Goal: Task Accomplishment & Management: Manage account settings

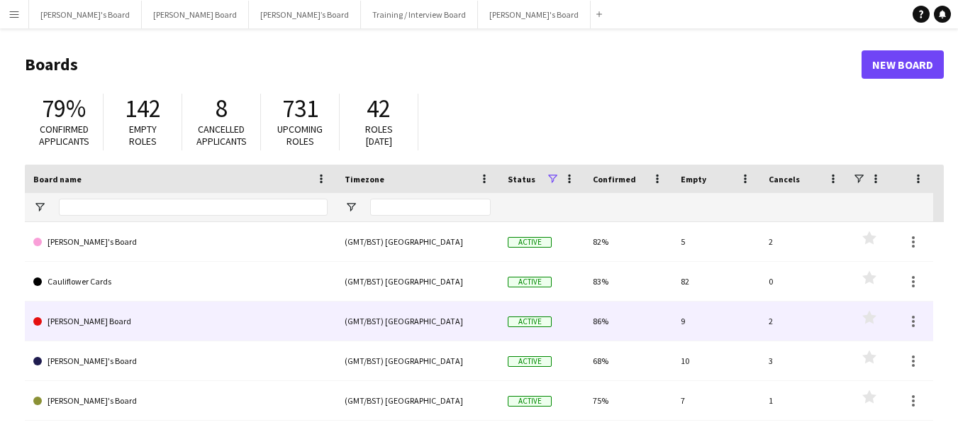
click at [68, 324] on link "[PERSON_NAME] Board" at bounding box center [180, 321] width 294 height 40
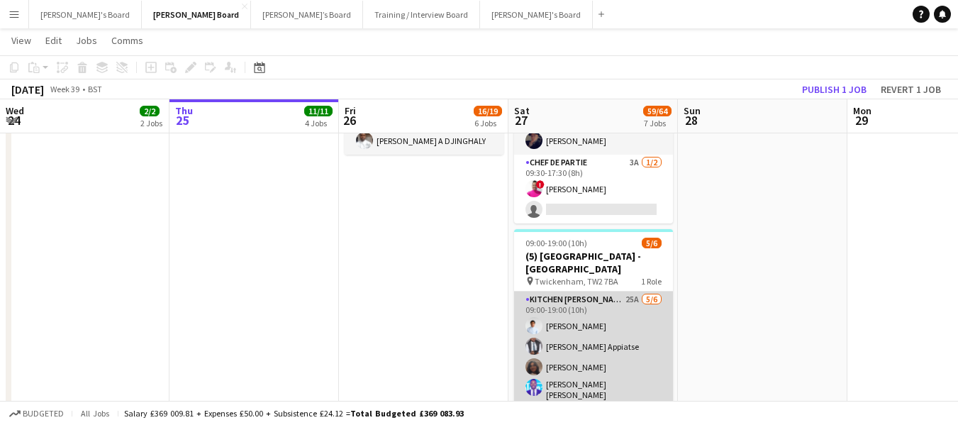
scroll to position [0, 338]
click at [550, 292] on app-card-role "Kitchen [PERSON_NAME] 25A [DATE] 09:00-19:00 (10h) [PERSON_NAME] Appiatse [PERS…" at bounding box center [594, 369] width 159 height 155
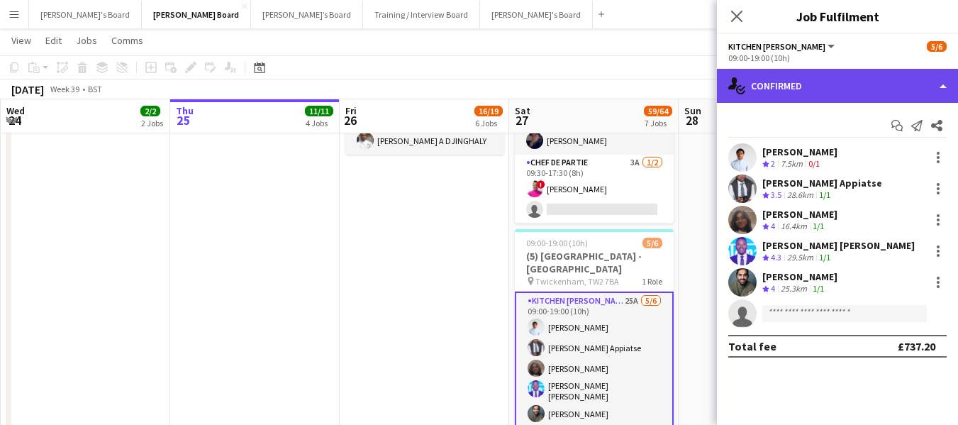
click at [837, 72] on div "single-neutral-actions-check-2 Confirmed" at bounding box center [837, 86] width 241 height 34
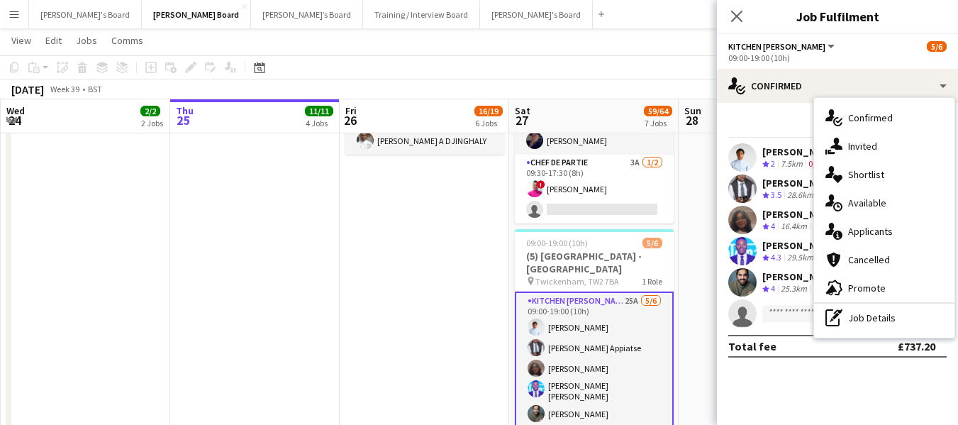
click at [849, 228] on span "Applicants" at bounding box center [870, 231] width 45 height 13
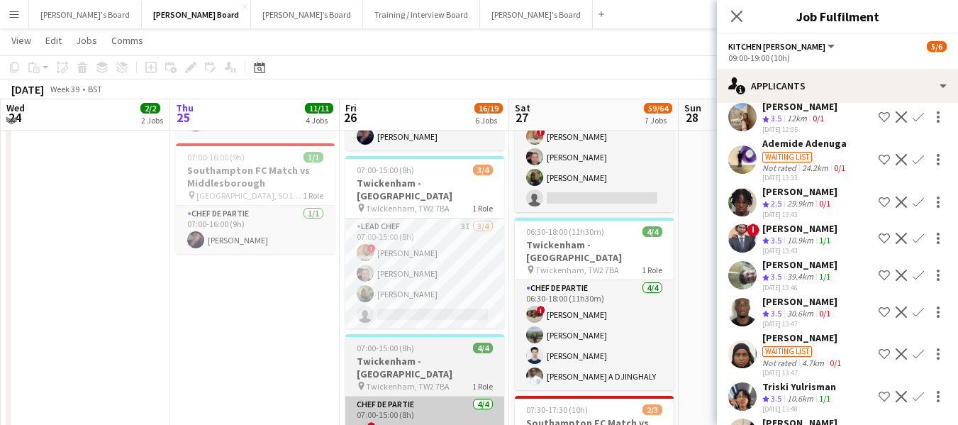
scroll to position [922, 0]
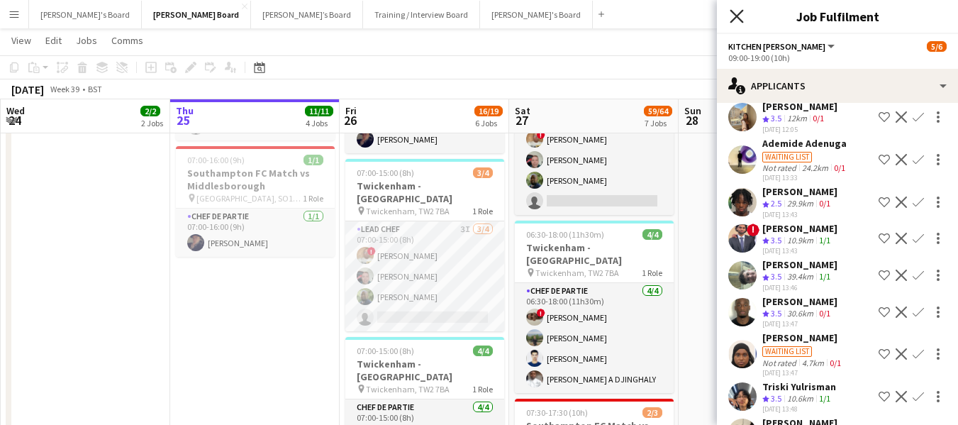
click at [738, 17] on icon at bounding box center [736, 15] width 13 height 13
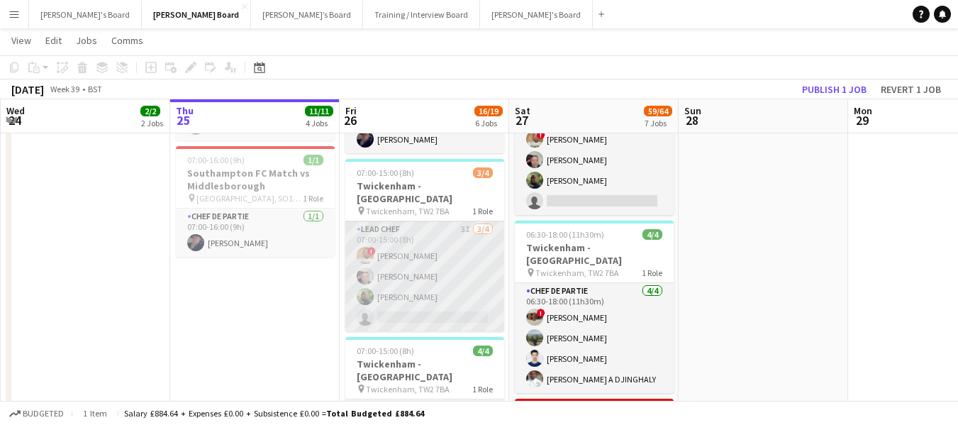
click at [381, 221] on app-card-role "Lead Chef 3I [DATE] 07:00-15:00 (8h) ! [PERSON_NAME] [PERSON_NAME] [PERSON_NAME…" at bounding box center [424, 276] width 159 height 110
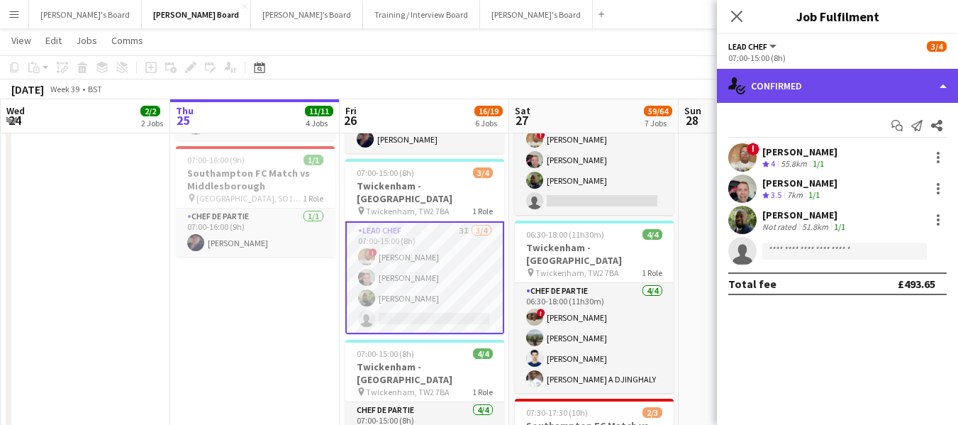
click at [887, 87] on div "single-neutral-actions-check-2 Confirmed" at bounding box center [837, 86] width 241 height 34
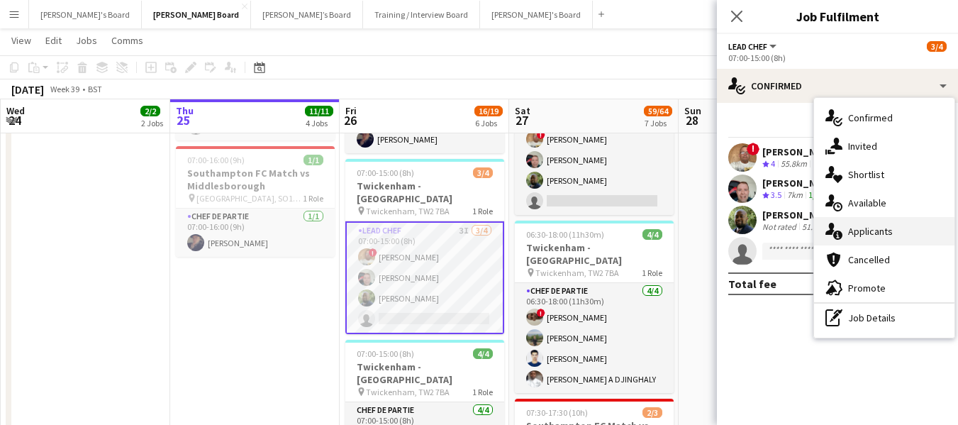
click at [865, 227] on span "Applicants" at bounding box center [870, 231] width 45 height 13
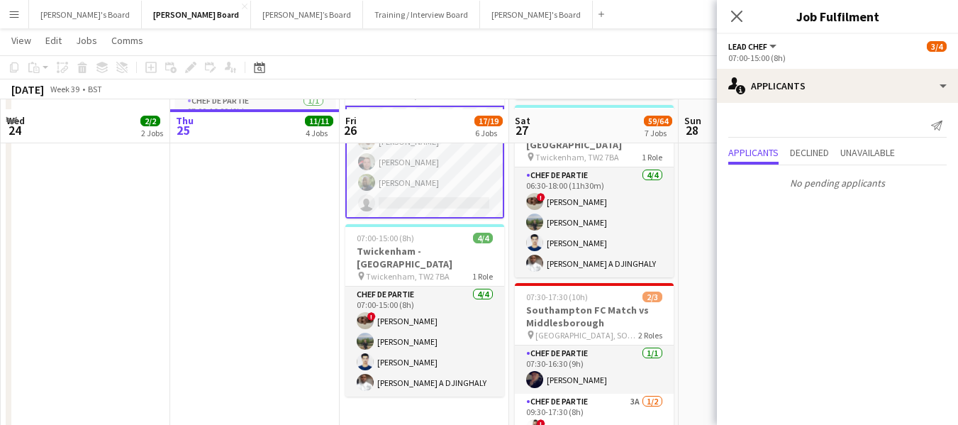
scroll to position [1064, 0]
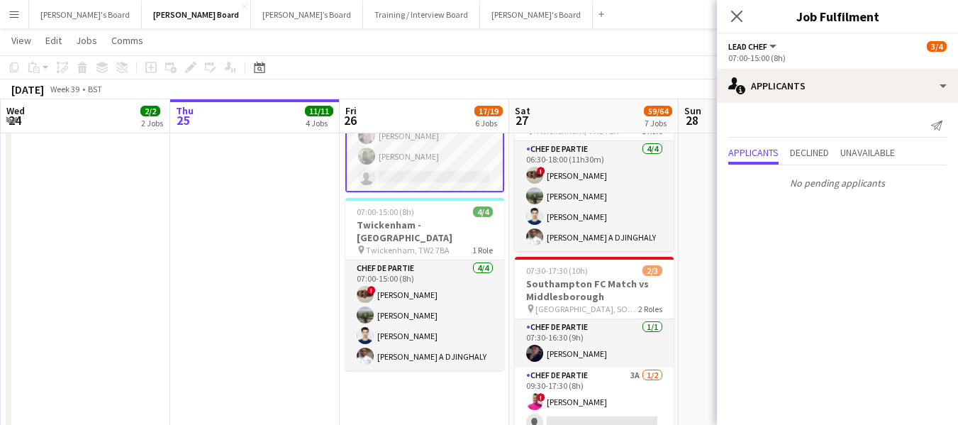
drag, startPoint x: 145, startPoint y: 419, endPoint x: 134, endPoint y: 421, distance: 11.4
